Goal: Information Seeking & Learning: Find specific fact

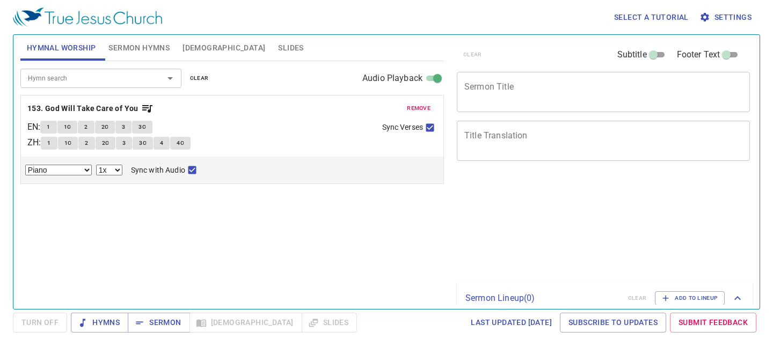
select select "1"
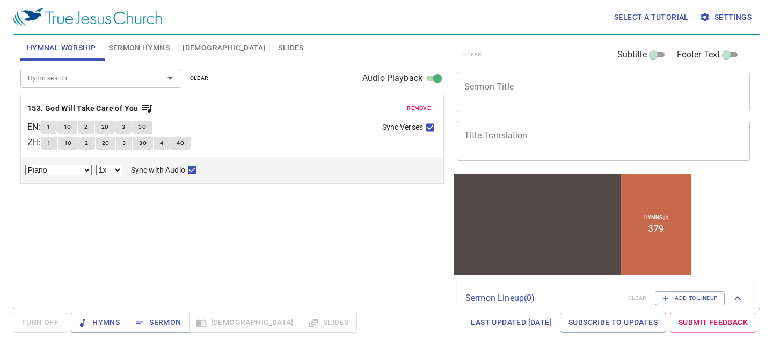
click at [151, 80] on div at bounding box center [163, 78] width 28 height 15
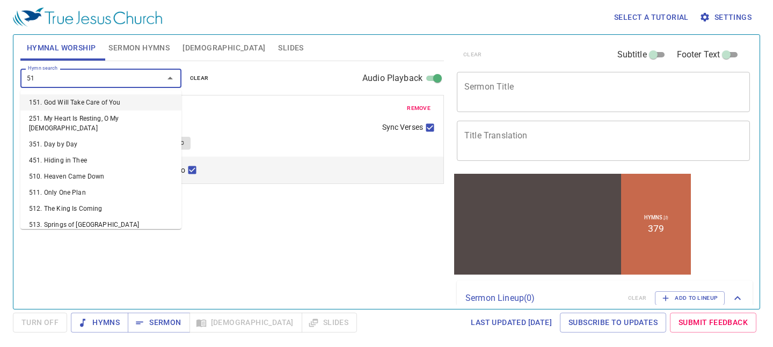
type input "517"
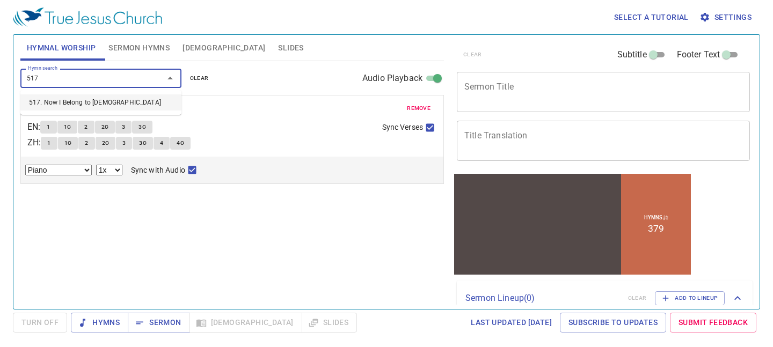
click at [99, 103] on li "517. Now I Belong to Jesus" at bounding box center [100, 102] width 161 height 16
select select "1"
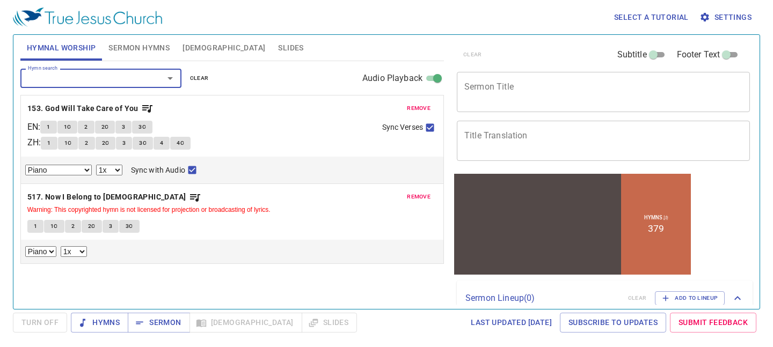
click at [422, 109] on span "remove" at bounding box center [419, 109] width 24 height 10
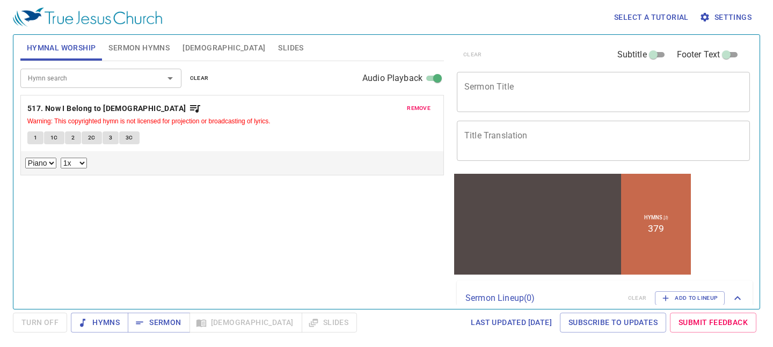
click at [34, 140] on span "1" at bounding box center [35, 138] width 3 height 10
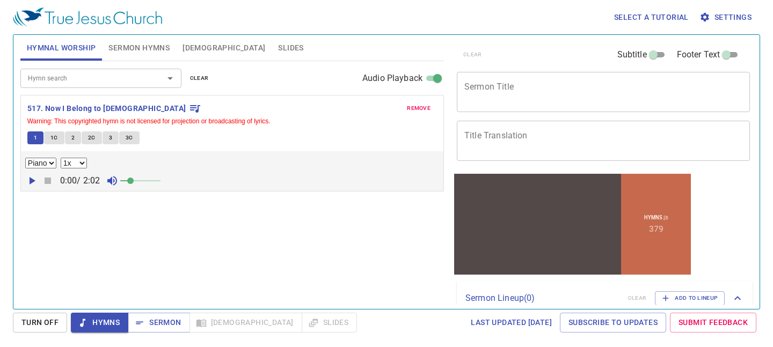
click at [33, 181] on icon "button" at bounding box center [33, 181] width 6 height 8
click at [33, 182] on icon "button" at bounding box center [31, 180] width 13 height 13
click at [33, 181] on icon "button" at bounding box center [33, 181] width 6 height 8
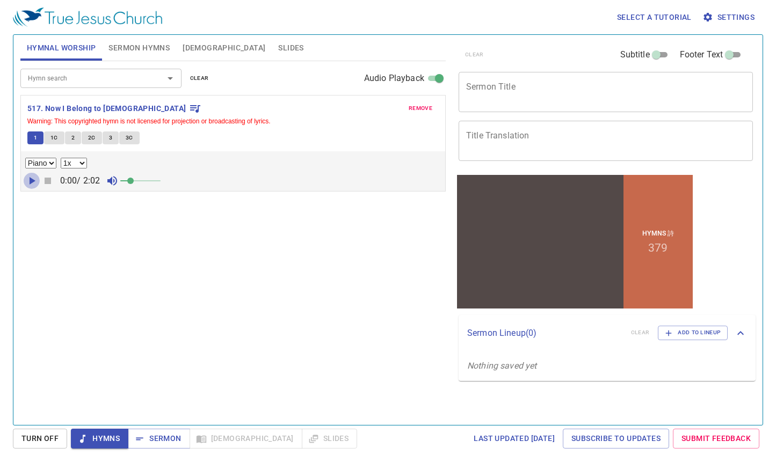
click at [30, 182] on icon "button" at bounding box center [33, 181] width 6 height 8
click at [34, 179] on icon "button" at bounding box center [31, 180] width 13 height 13
click at [33, 182] on icon "button" at bounding box center [31, 180] width 13 height 13
click at [32, 180] on icon "button" at bounding box center [33, 181] width 6 height 8
click at [30, 180] on icon "button" at bounding box center [31, 181] width 6 height 8
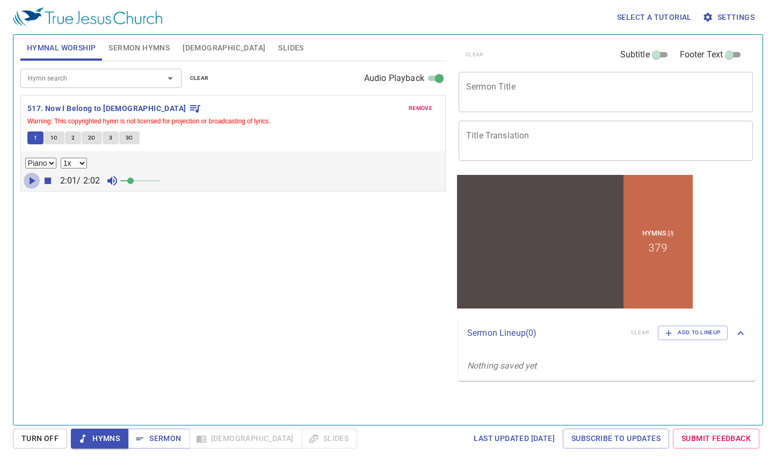
click at [30, 180] on icon "button" at bounding box center [33, 181] width 6 height 8
click at [28, 179] on icon "button" at bounding box center [31, 180] width 13 height 13
click at [30, 182] on icon "button" at bounding box center [31, 181] width 6 height 8
click at [30, 182] on icon "button" at bounding box center [33, 181] width 6 height 8
click at [33, 181] on icon "button" at bounding box center [31, 181] width 6 height 8
